Goal: Information Seeking & Learning: Learn about a topic

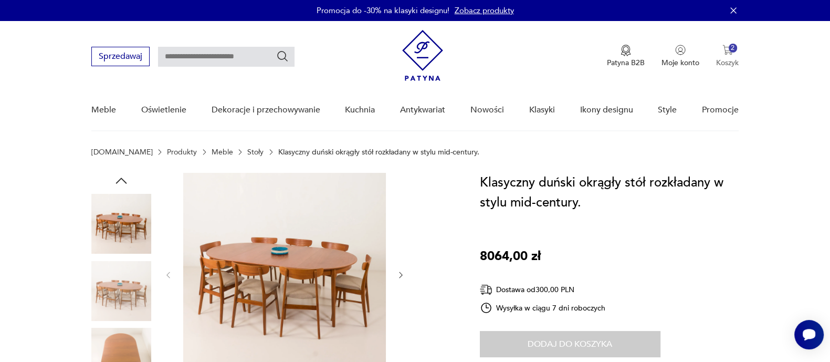
click at [728, 49] on img "button" at bounding box center [728, 50] width 11 height 11
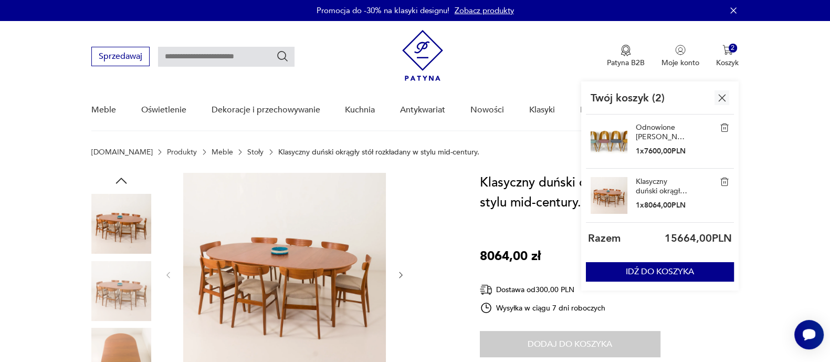
click at [654, 130] on link "Odnowione [PERSON_NAME], proj. [PERSON_NAME], Czechy, lata 1960" at bounding box center [662, 132] width 53 height 19
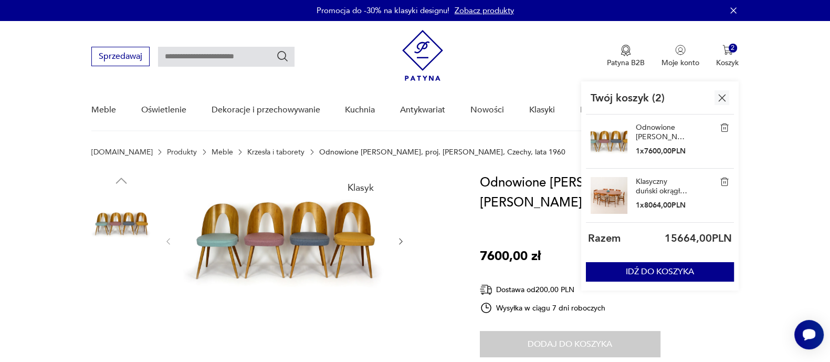
click at [257, 229] on img at bounding box center [284, 240] width 203 height 135
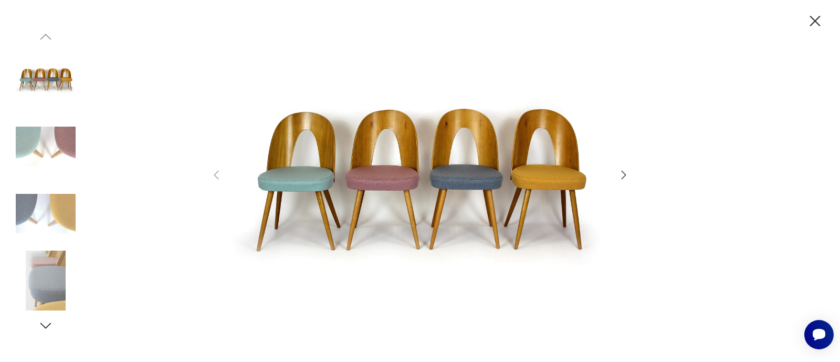
click at [621, 176] on icon "button" at bounding box center [624, 175] width 13 height 13
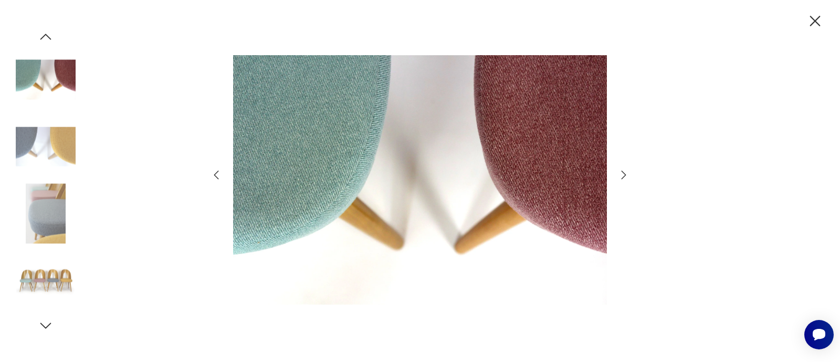
click at [621, 176] on icon "button" at bounding box center [624, 175] width 13 height 13
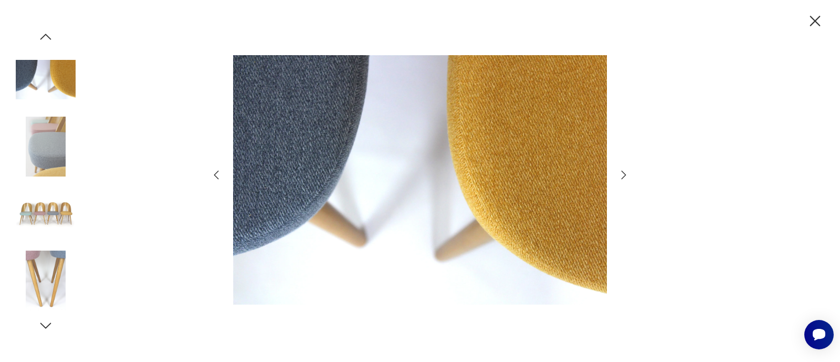
click at [621, 176] on icon "button" at bounding box center [624, 175] width 13 height 13
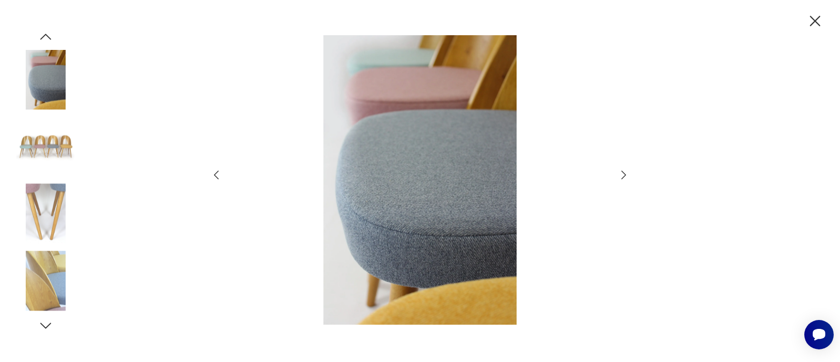
click at [621, 176] on icon "button" at bounding box center [624, 175] width 13 height 13
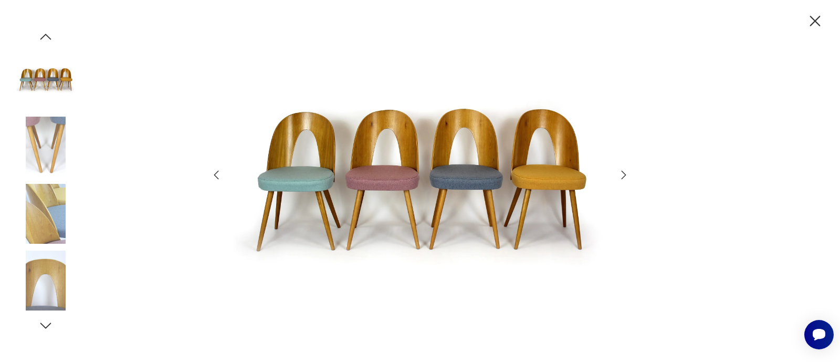
click at [621, 176] on icon "button" at bounding box center [624, 175] width 13 height 13
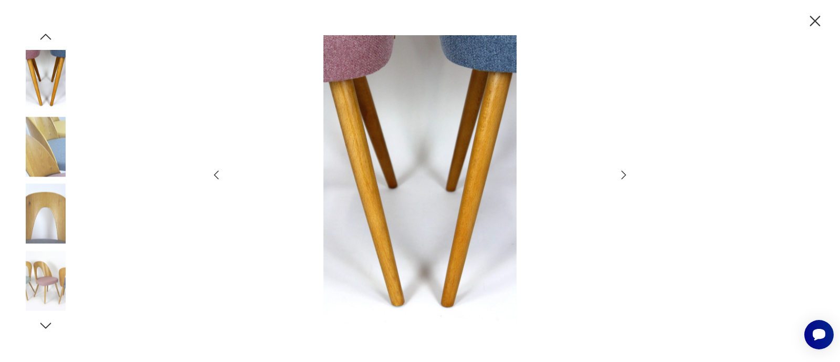
click at [621, 176] on icon "button" at bounding box center [624, 175] width 13 height 13
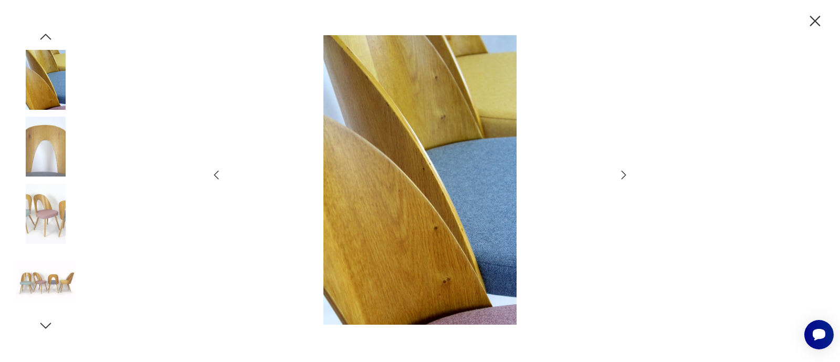
click at [621, 176] on icon "button" at bounding box center [624, 175] width 13 height 13
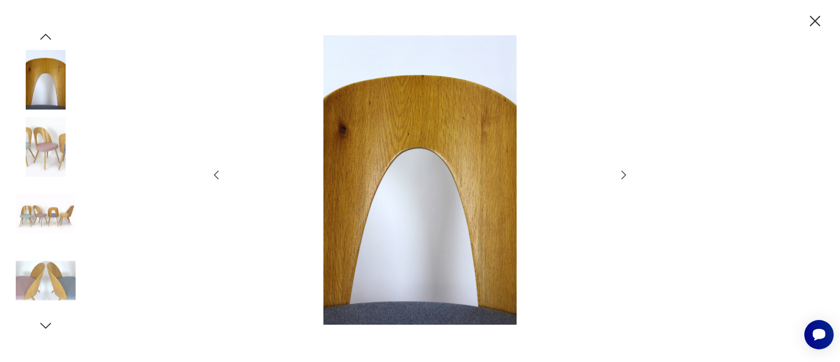
click at [621, 176] on icon "button" at bounding box center [624, 175] width 13 height 13
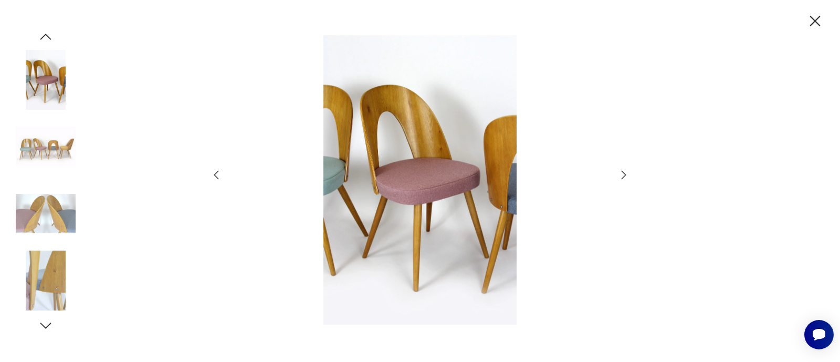
click at [621, 176] on icon "button" at bounding box center [624, 175] width 13 height 13
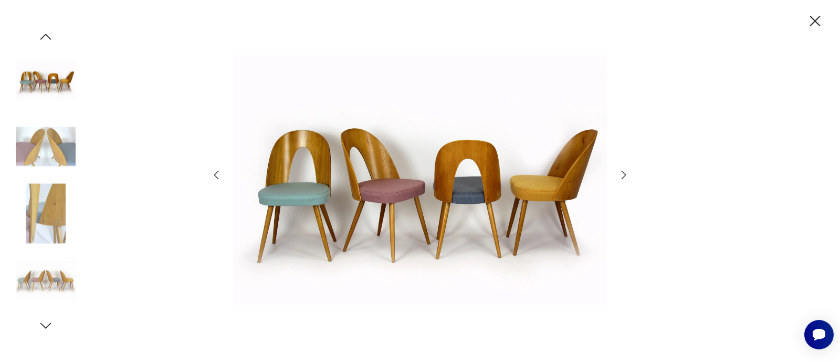
click at [625, 171] on icon "button" at bounding box center [624, 175] width 13 height 13
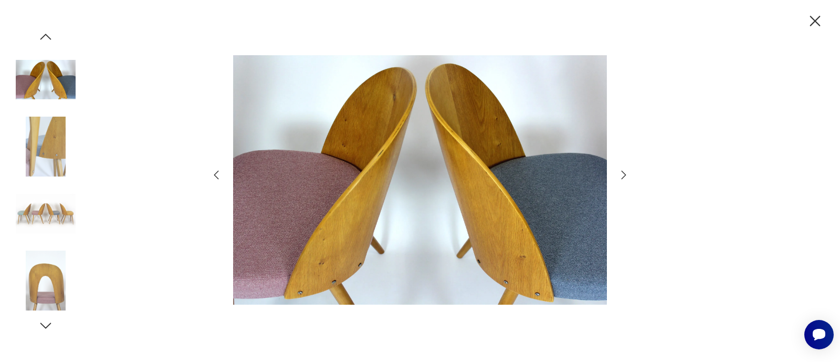
click at [624, 173] on icon "button" at bounding box center [624, 174] width 5 height 8
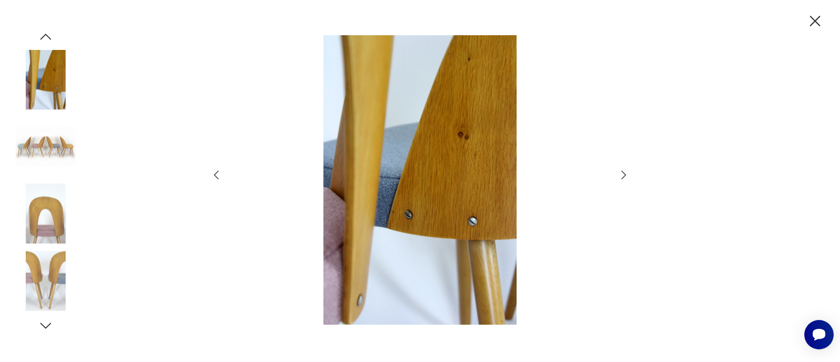
click at [624, 173] on icon "button" at bounding box center [624, 174] width 5 height 8
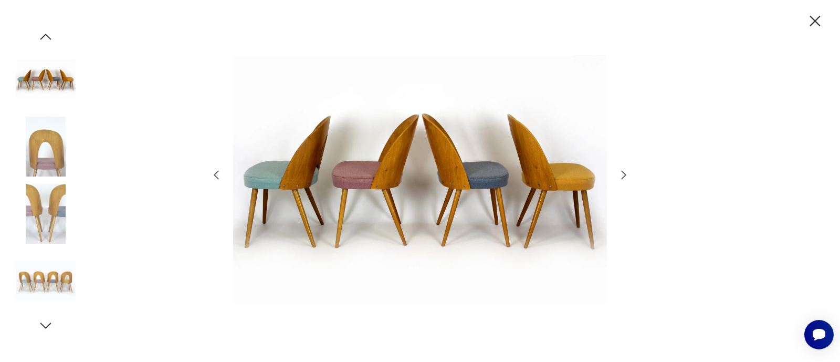
click at [624, 173] on icon "button" at bounding box center [624, 174] width 5 height 8
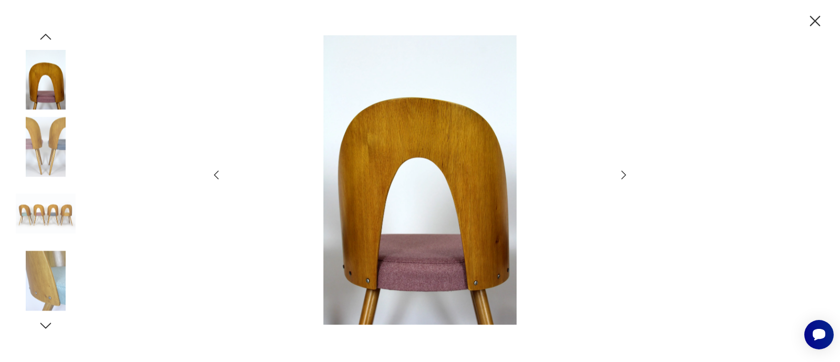
click at [622, 175] on icon "button" at bounding box center [624, 175] width 13 height 13
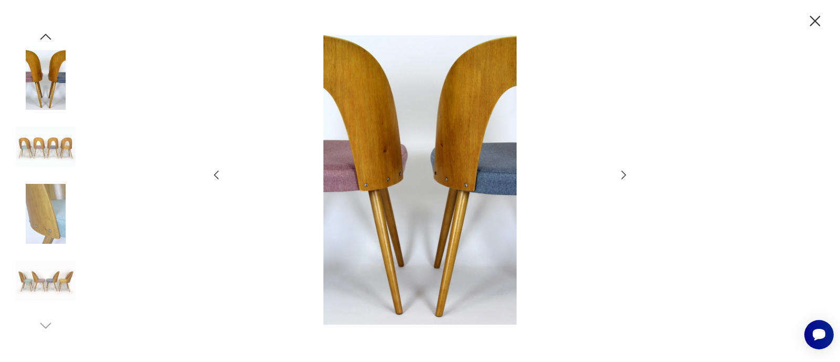
click at [622, 174] on icon "button" at bounding box center [624, 175] width 13 height 13
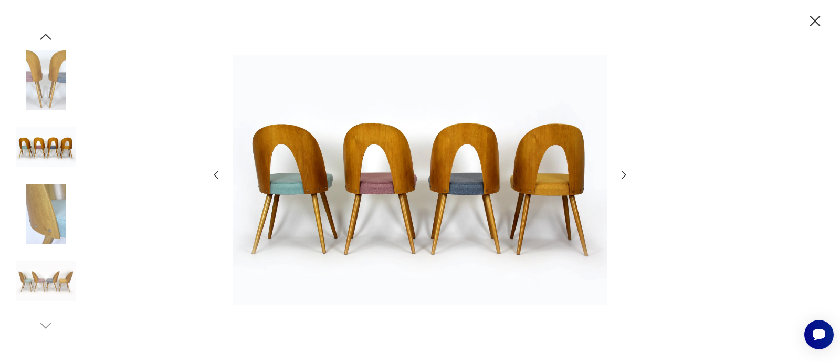
click at [49, 229] on img at bounding box center [46, 214] width 60 height 60
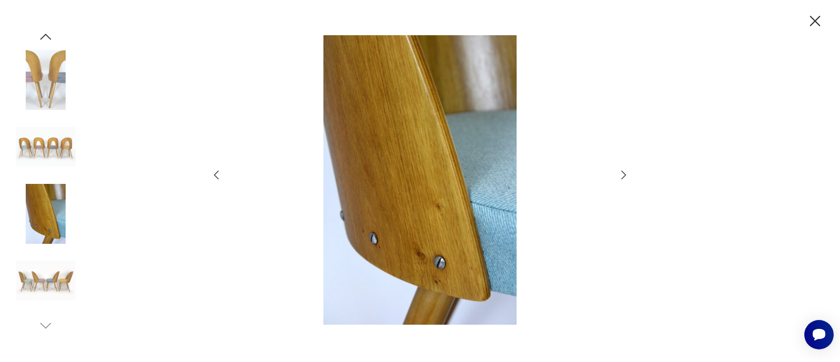
click at [54, 277] on img at bounding box center [46, 281] width 60 height 60
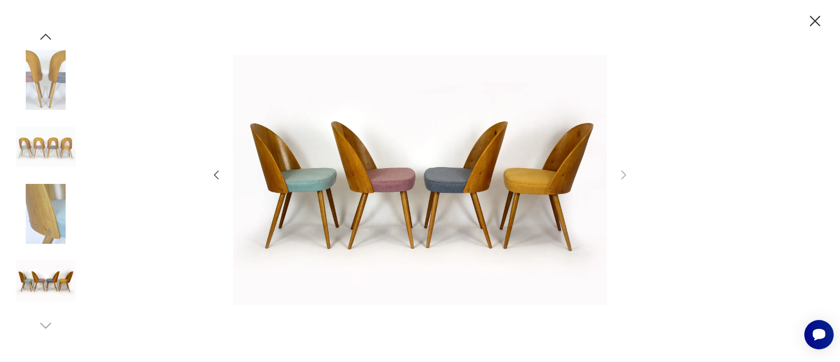
click at [42, 77] on img at bounding box center [46, 80] width 60 height 60
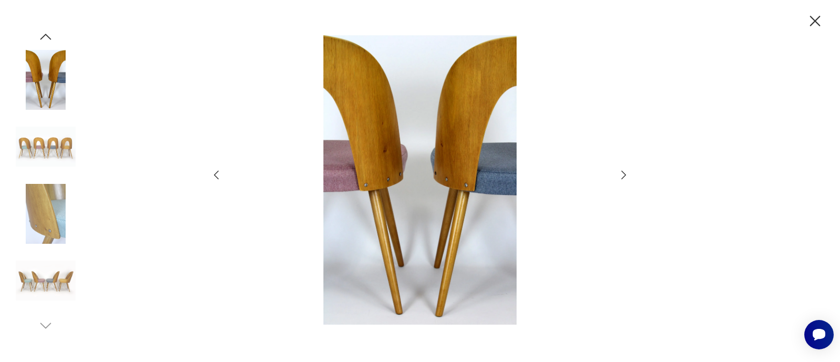
click at [53, 37] on icon "button" at bounding box center [46, 37] width 16 height 16
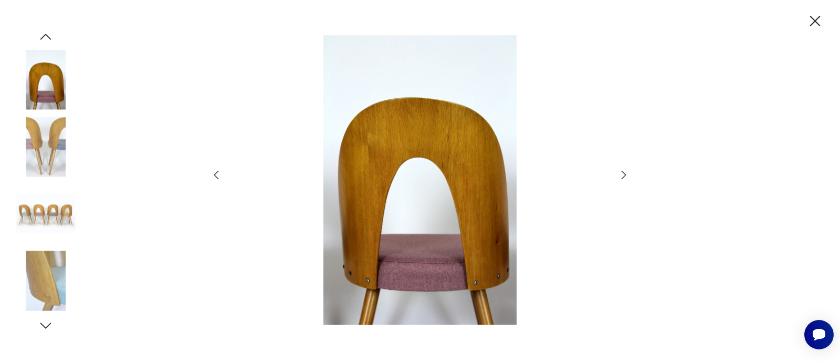
click at [48, 41] on icon "button" at bounding box center [46, 37] width 16 height 16
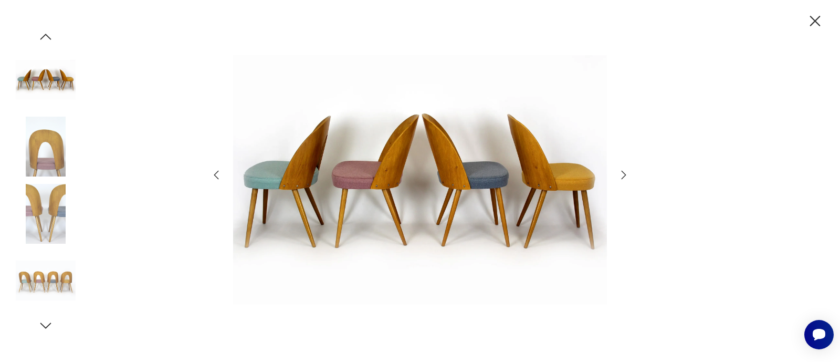
click at [47, 80] on img at bounding box center [46, 80] width 60 height 60
click at [623, 173] on icon "button" at bounding box center [624, 175] width 13 height 13
